Goal: Information Seeking & Learning: Learn about a topic

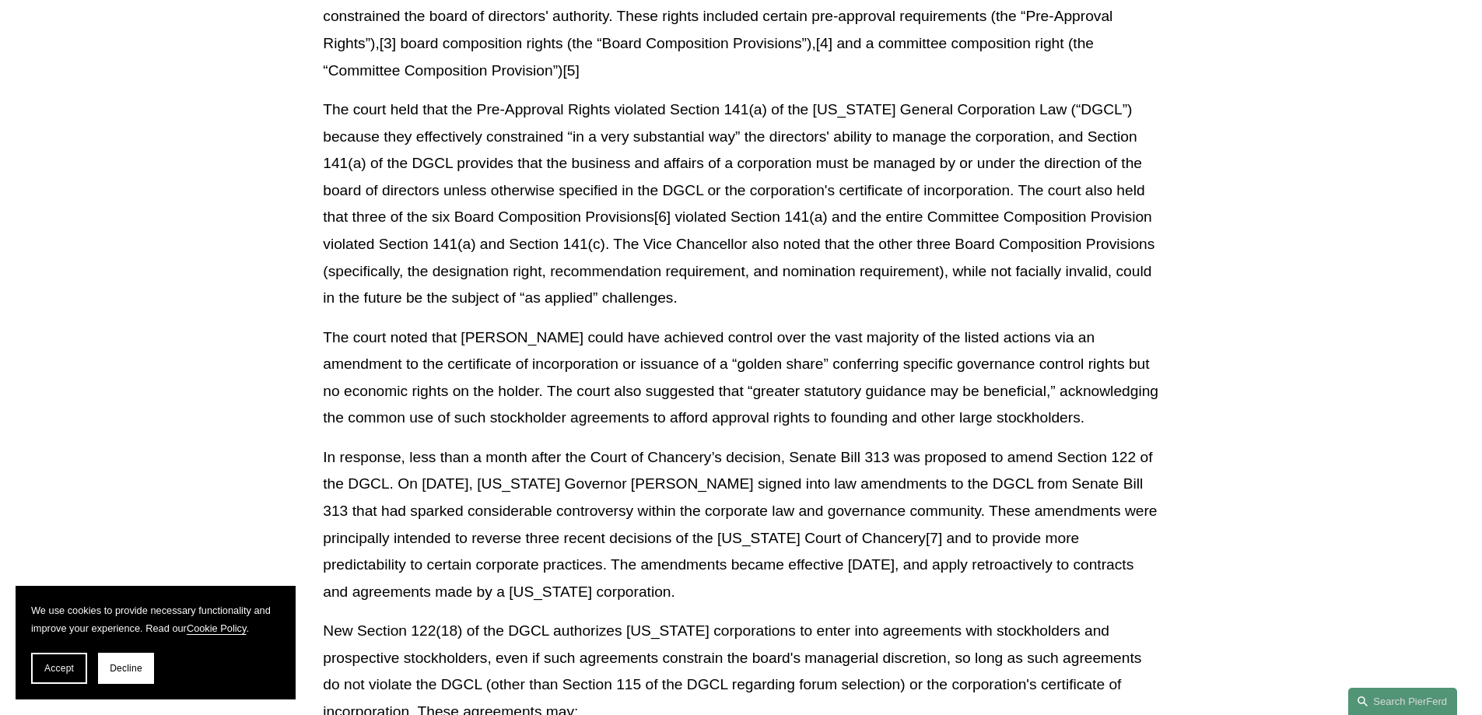
scroll to position [856, 0]
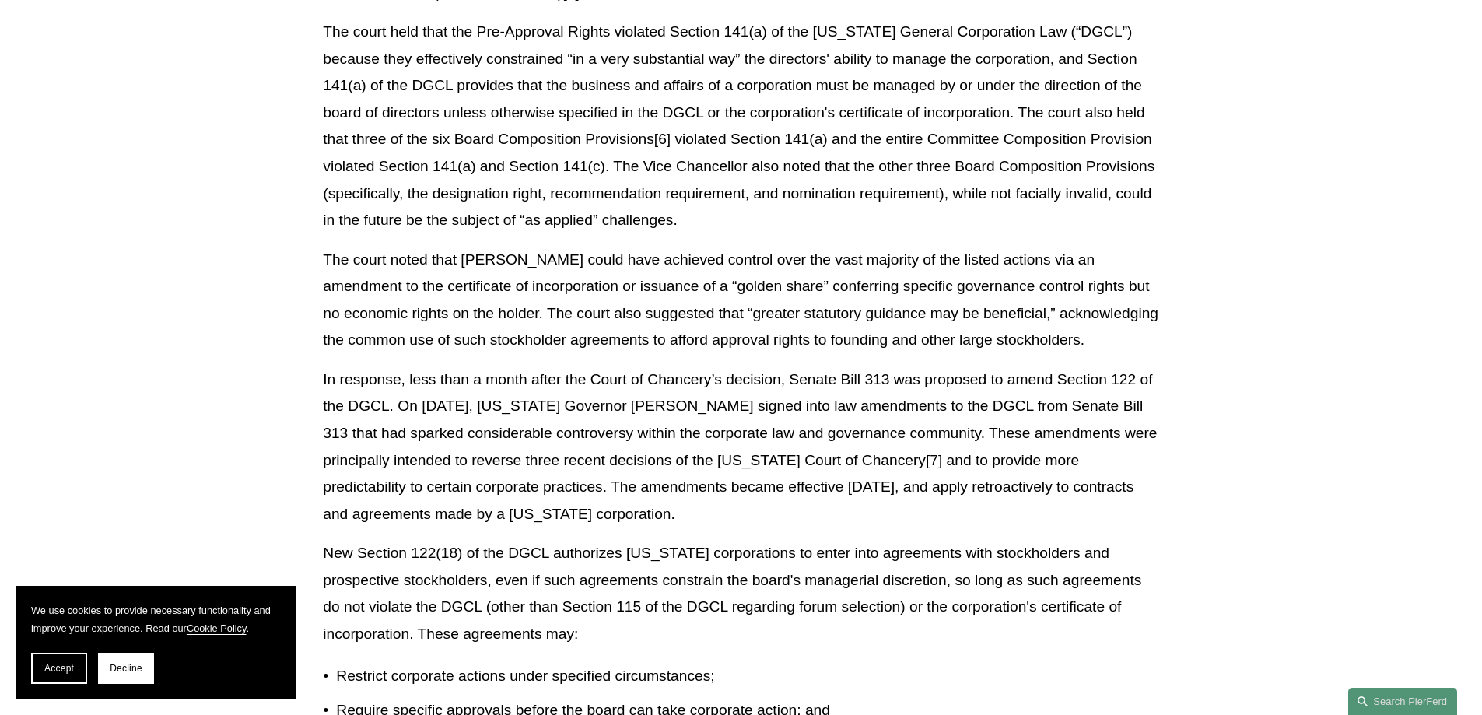
click at [124, 668] on span "Decline" at bounding box center [126, 668] width 33 height 11
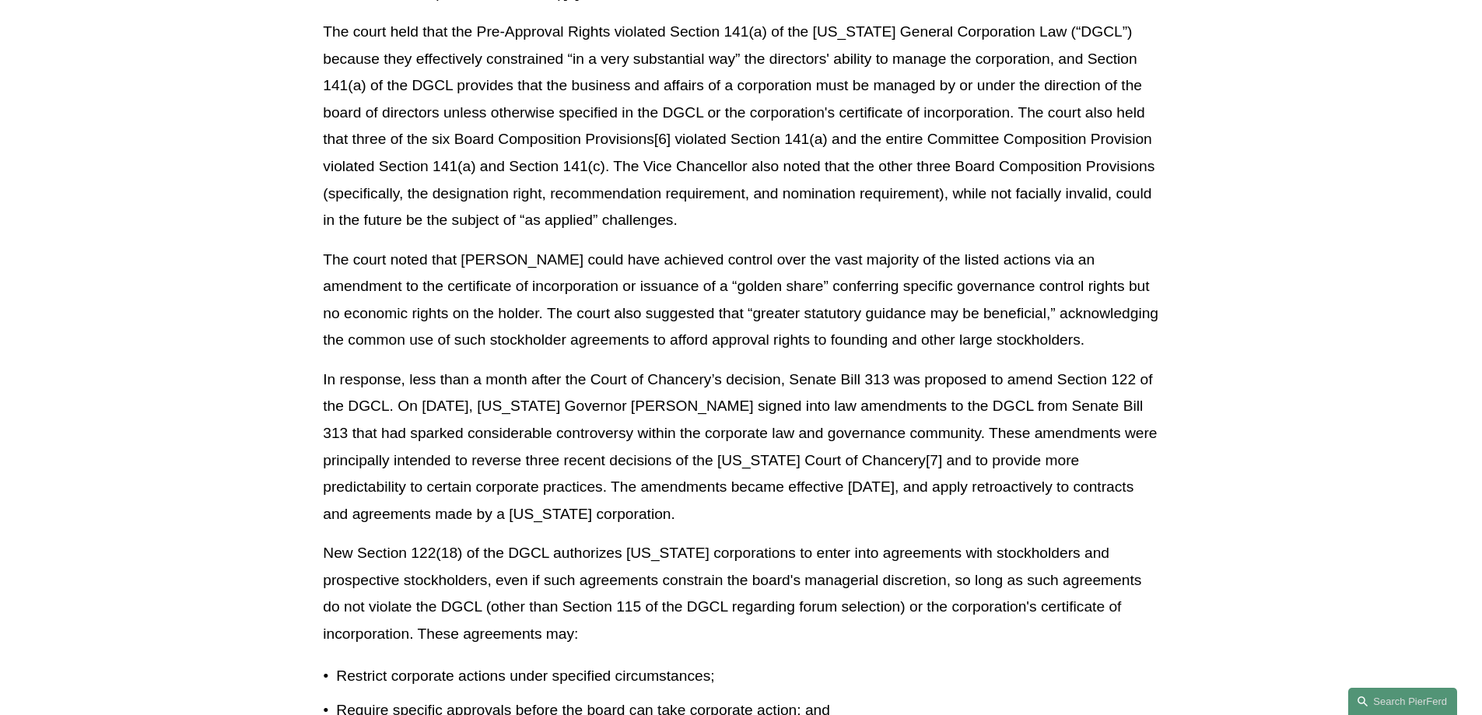
drag, startPoint x: 824, startPoint y: 353, endPoint x: 795, endPoint y: 350, distance: 28.9
click at [823, 367] on p "In response, less than a month after the Court of Chancery’s decision, Senate B…" at bounding box center [741, 447] width 836 height 161
drag, startPoint x: 793, startPoint y: 350, endPoint x: 889, endPoint y: 346, distance: 96.6
click at [889, 367] on p "In response, less than a month after the Court of Chancery’s decision, Senate B…" at bounding box center [741, 447] width 836 height 161
copy p "Senate Bill 313"
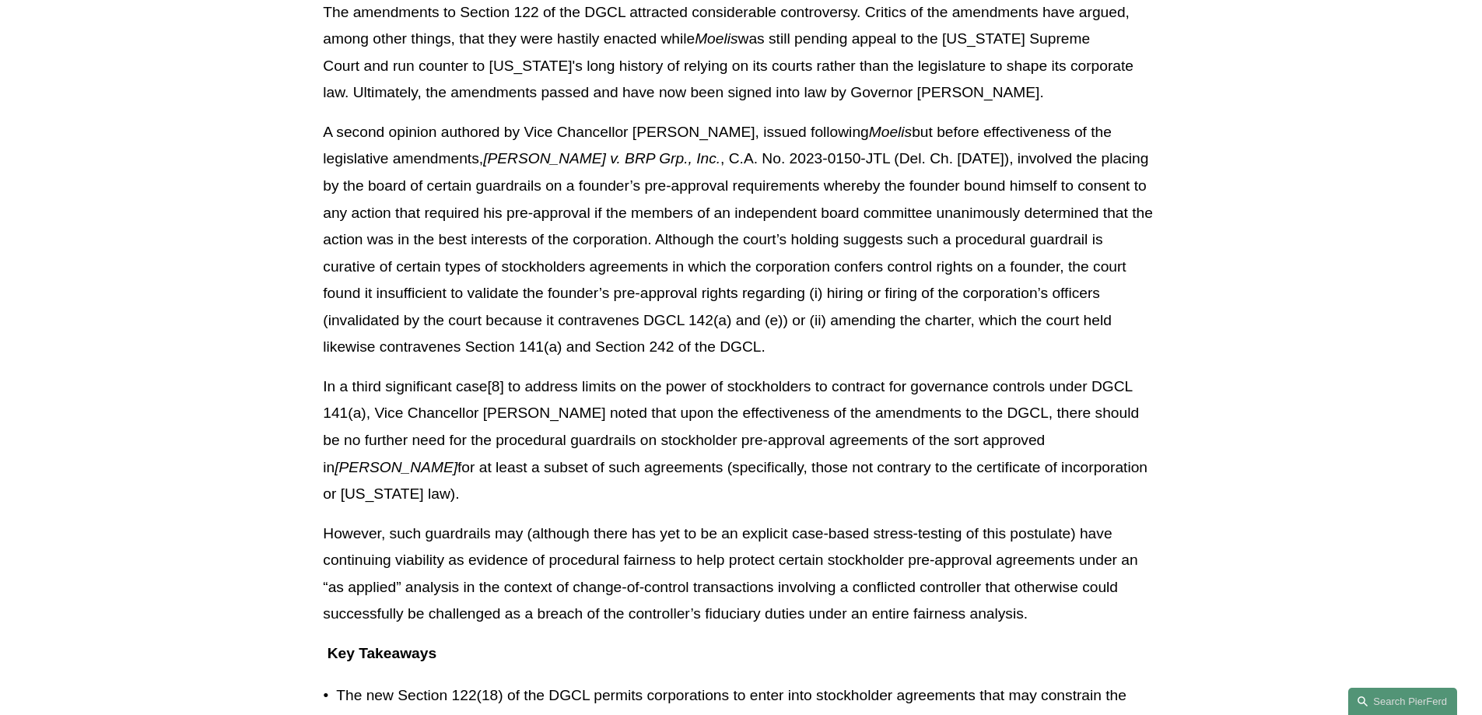
scroll to position [1868, 0]
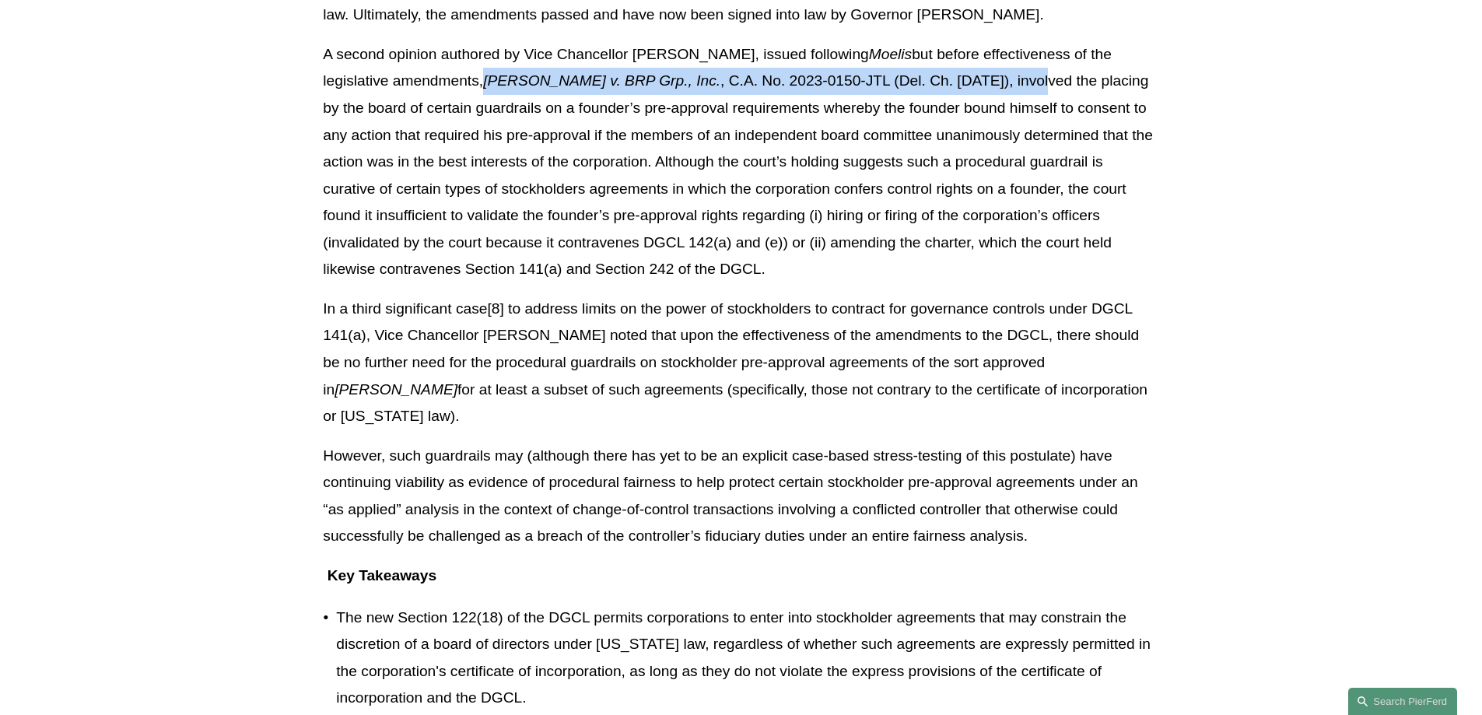
drag, startPoint x: 419, startPoint y: 52, endPoint x: 921, endPoint y: 51, distance: 501.9
click at [921, 51] on p "A second opinion authored by Vice Chancellor [PERSON_NAME], issued following Mo…" at bounding box center [741, 162] width 836 height 242
copy p "[PERSON_NAME] v. BRP Grp., Inc. , C.A. No. 2023-0150-JTL (Del. Ch. [DATE])"
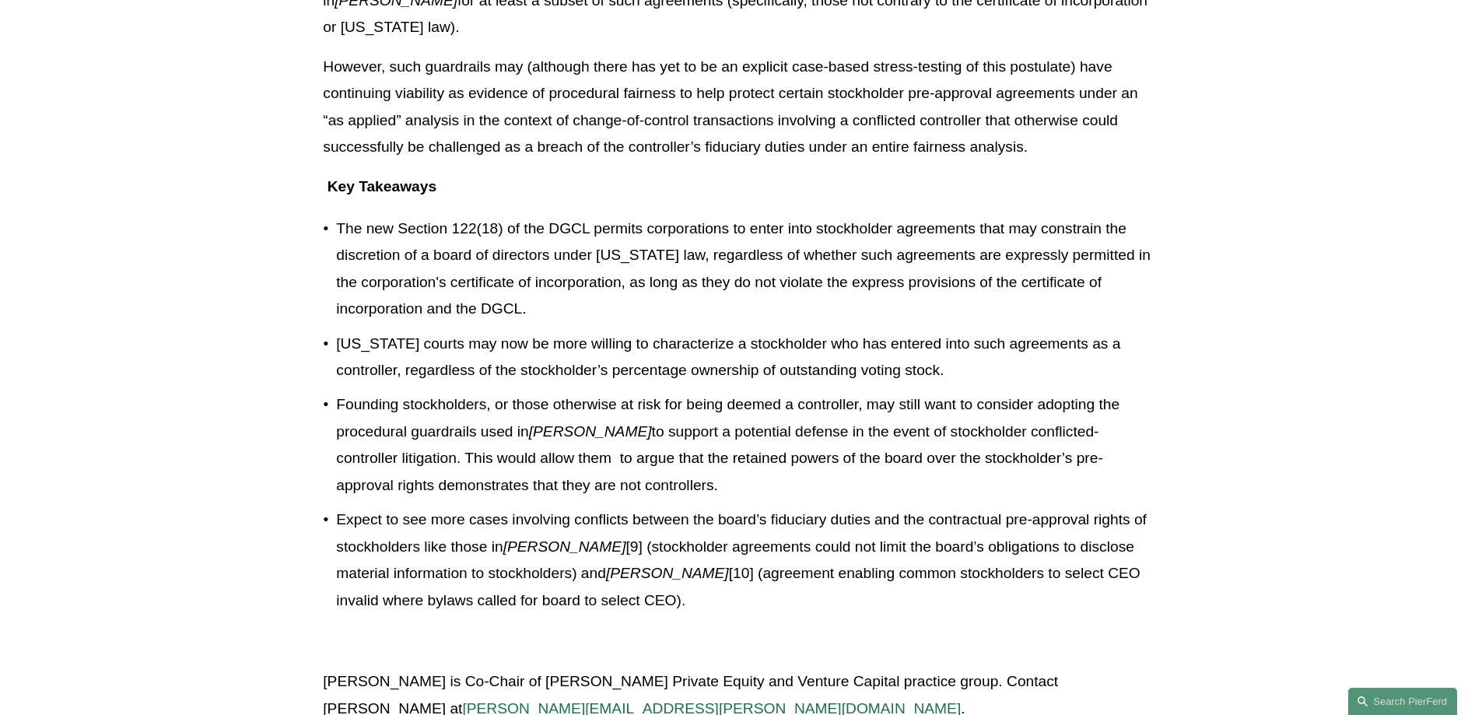
scroll to position [2335, 0]
